Goal: Task Accomplishment & Management: Use online tool/utility

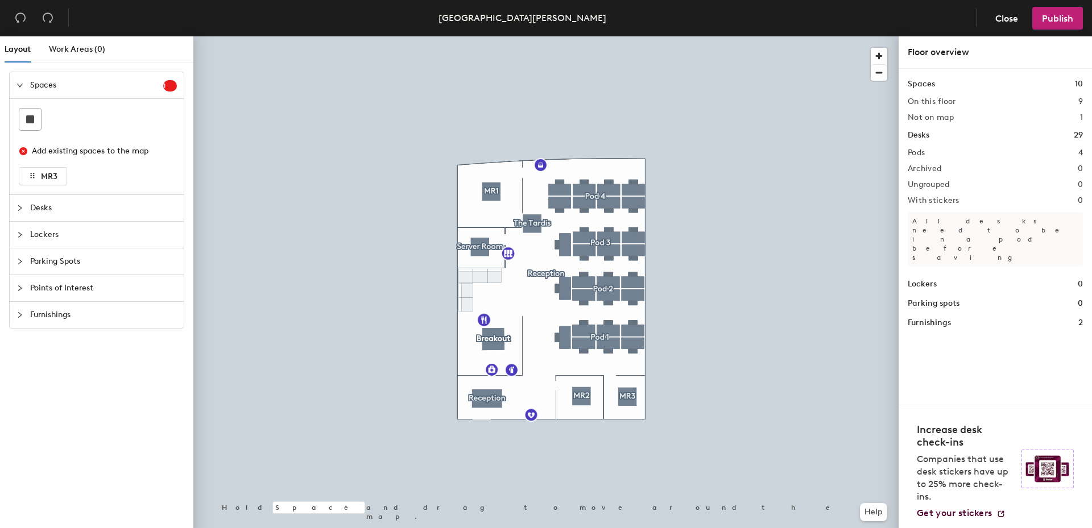
click at [32, 205] on span "Desks" at bounding box center [103, 208] width 147 height 26
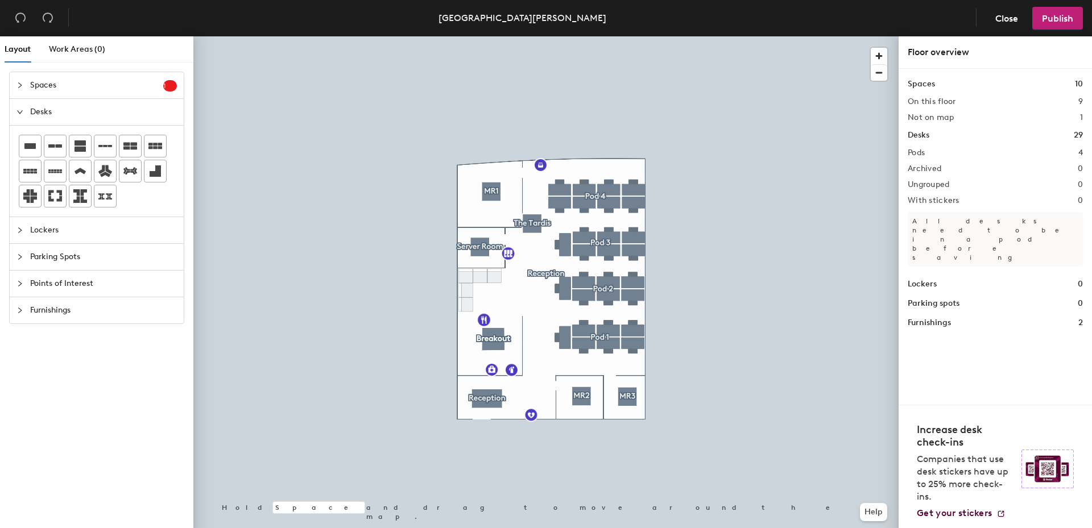
click at [21, 233] on icon "collapsed" at bounding box center [19, 230] width 7 height 7
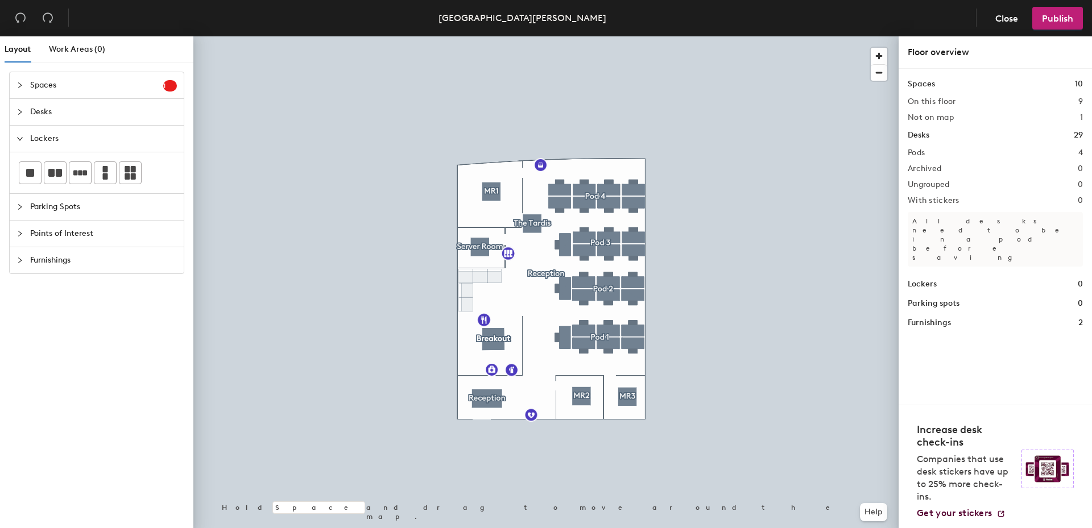
click at [22, 233] on icon "collapsed" at bounding box center [19, 233] width 7 height 7
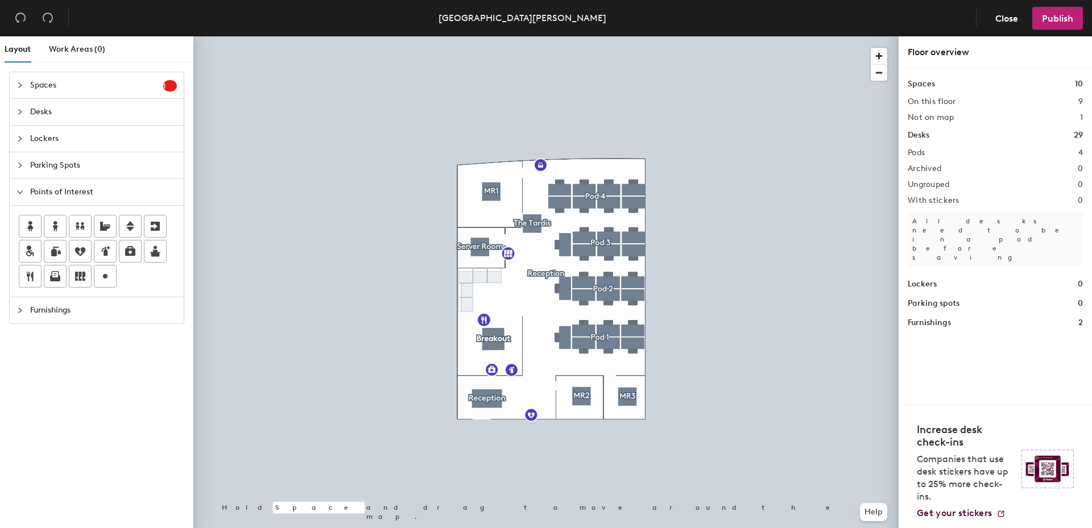
click at [30, 85] on div at bounding box center [23, 85] width 14 height 13
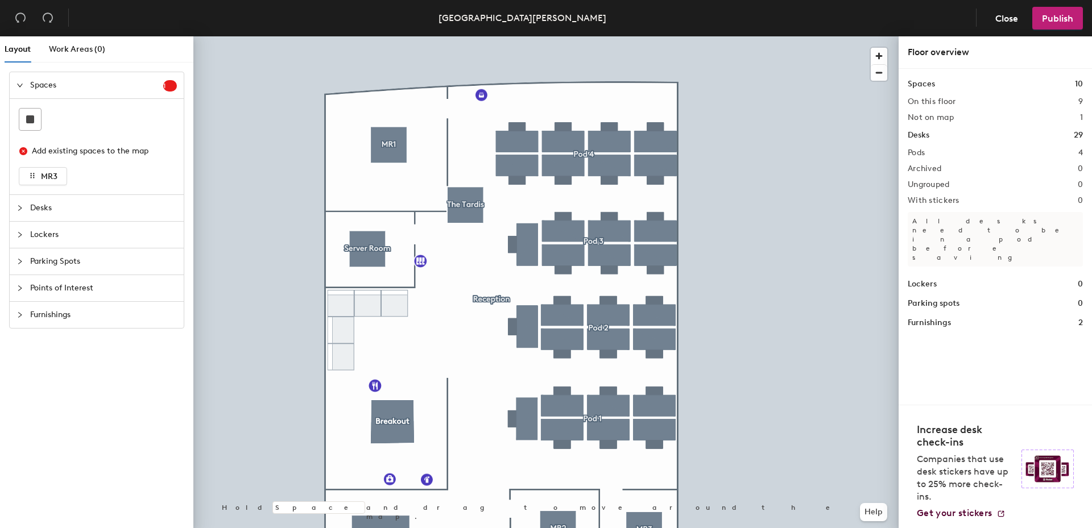
click at [22, 232] on icon "collapsed" at bounding box center [19, 235] width 7 height 7
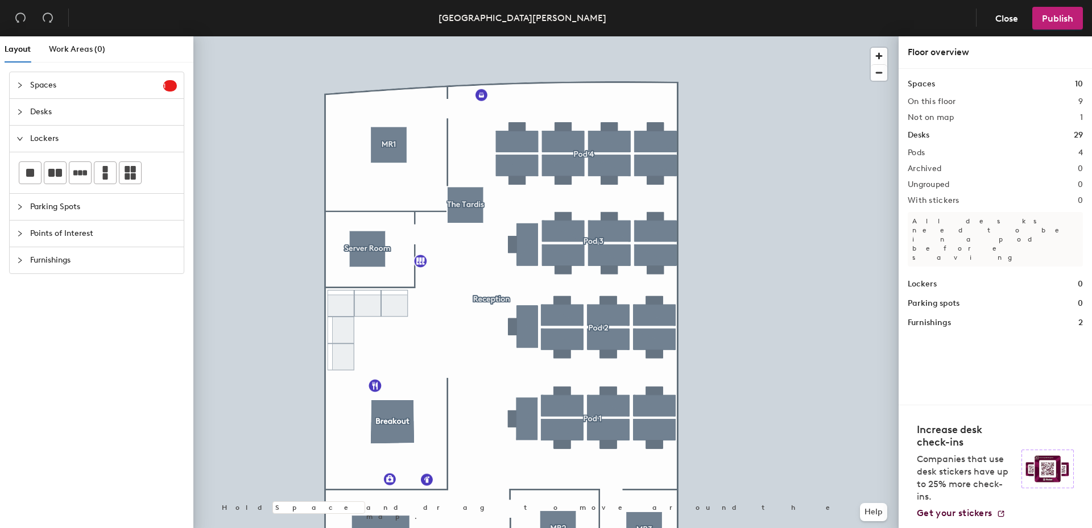
click at [21, 86] on icon "collapsed" at bounding box center [19, 85] width 7 height 7
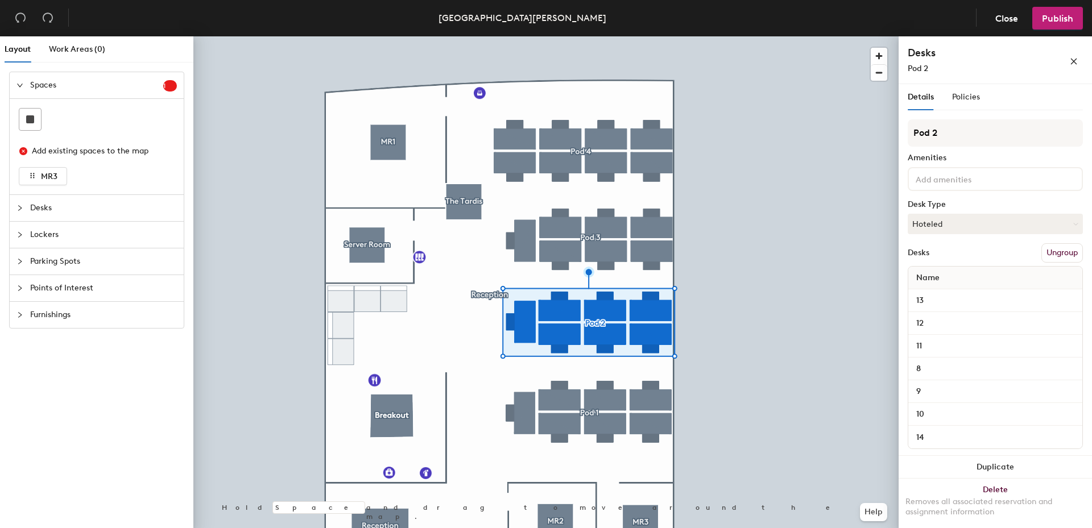
click at [18, 212] on div at bounding box center [23, 208] width 14 height 13
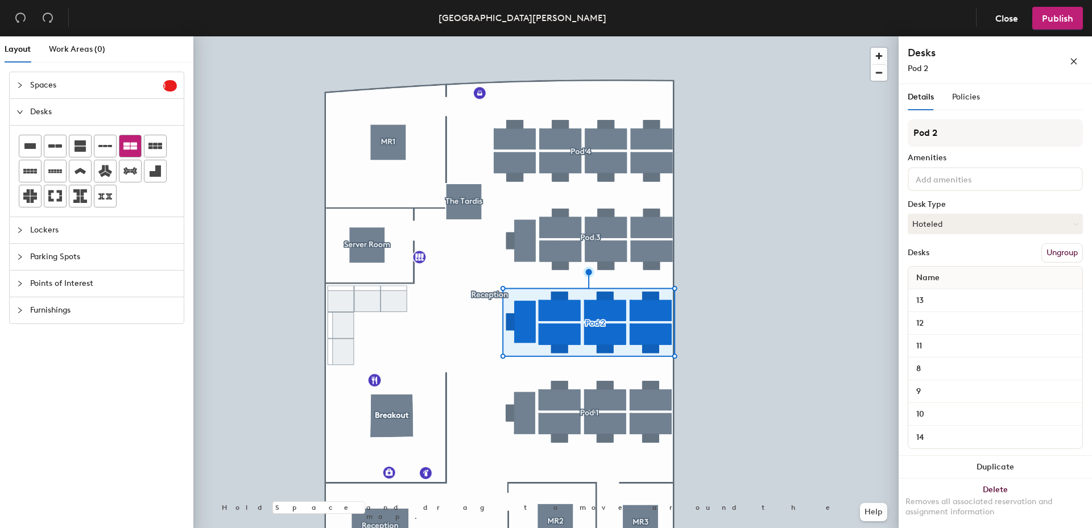
click at [133, 143] on icon at bounding box center [130, 146] width 14 height 7
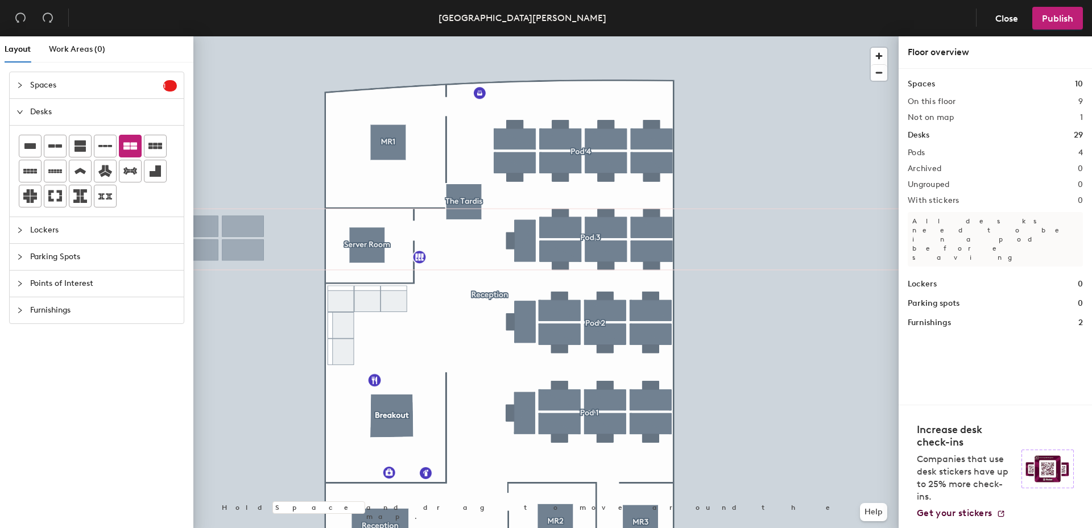
click at [124, 142] on icon at bounding box center [130, 146] width 14 height 14
click at [80, 89] on span "Spaces" at bounding box center [96, 85] width 133 height 26
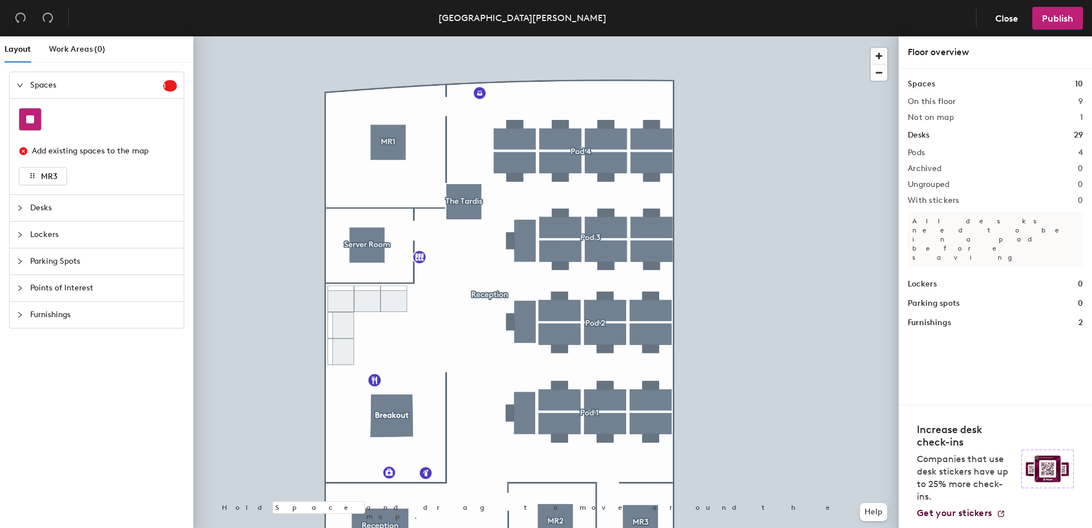
click at [35, 123] on div at bounding box center [30, 120] width 22 height 22
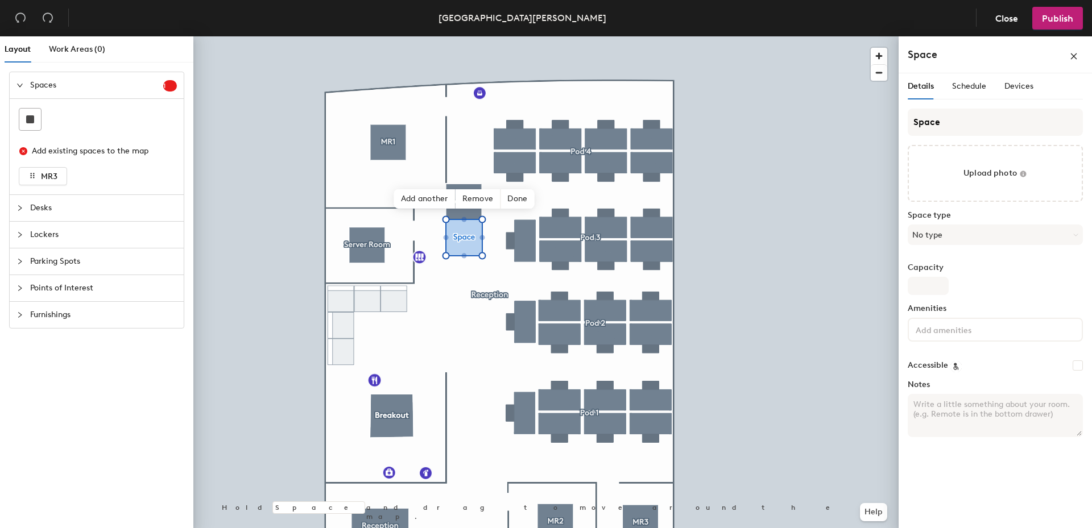
click at [17, 235] on icon "collapsed" at bounding box center [19, 235] width 7 height 7
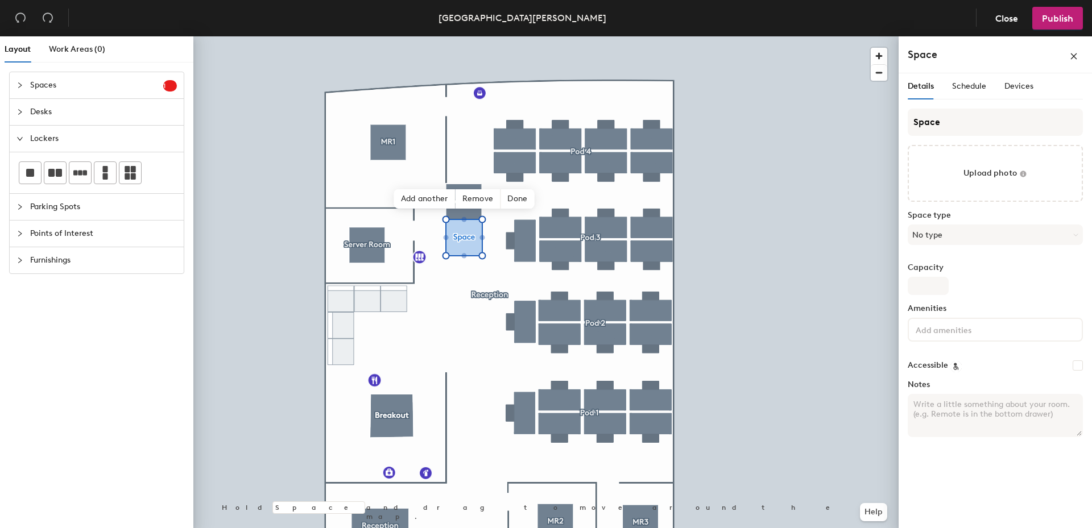
click at [23, 135] on icon "expanded" at bounding box center [19, 138] width 7 height 7
click at [16, 194] on icon "collapsed" at bounding box center [19, 192] width 7 height 7
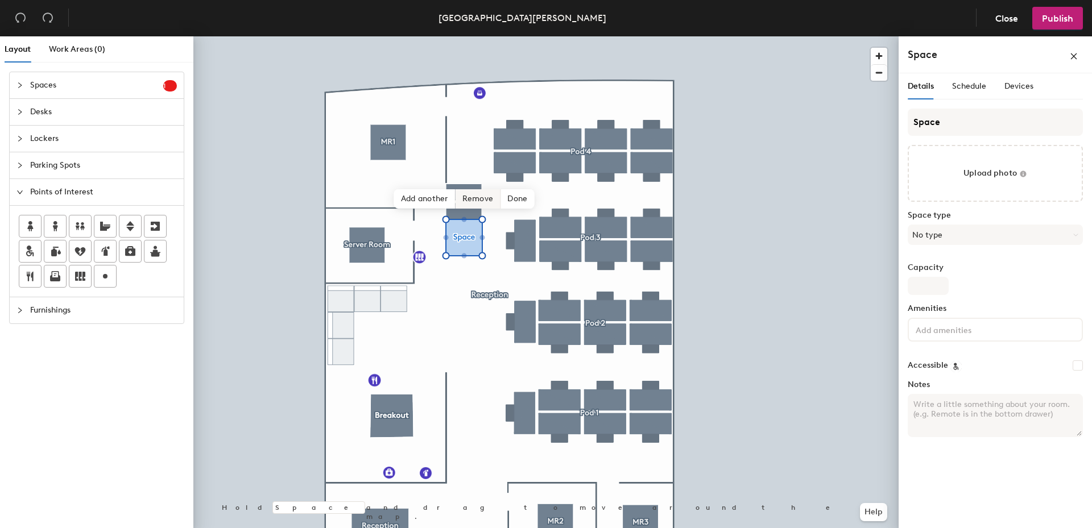
click at [482, 199] on span "Remove" at bounding box center [479, 198] width 46 height 19
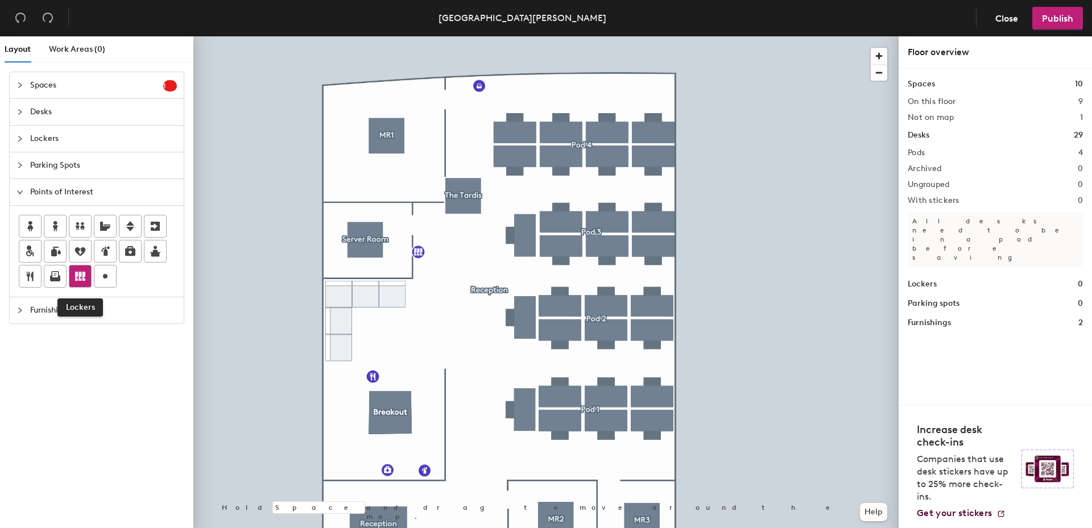
click at [86, 277] on icon at bounding box center [80, 277] width 14 height 14
click at [693, 503] on span "Done" at bounding box center [683, 499] width 34 height 19
click at [1048, 26] on button "Publish" at bounding box center [1057, 18] width 51 height 23
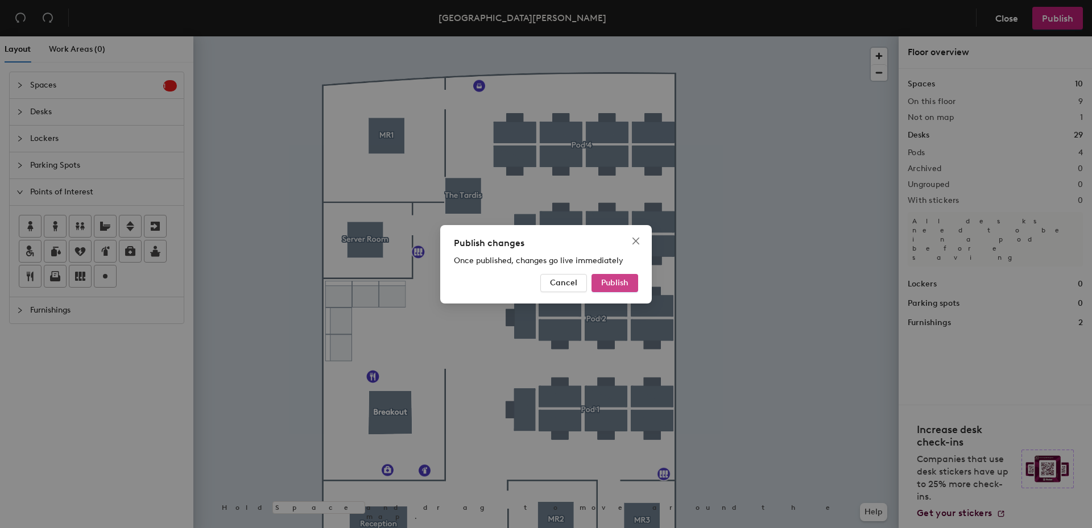
click at [618, 276] on button "Publish" at bounding box center [615, 283] width 47 height 18
